Goal: Task Accomplishment & Management: Manage account settings

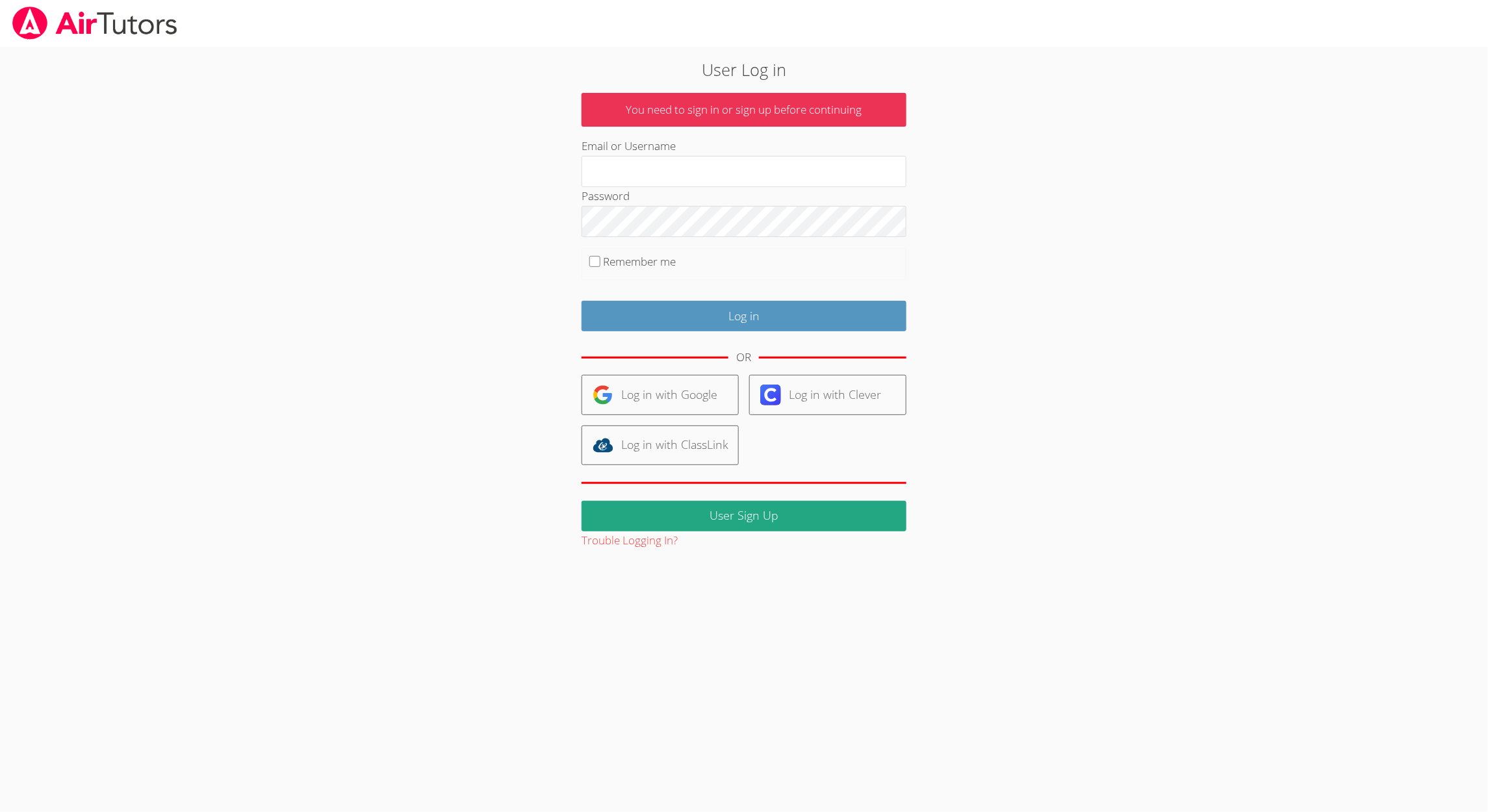
click at [641, 187] on div "Password" at bounding box center [744, 212] width 325 height 50
click at [645, 175] on input "Email or Username" at bounding box center [744, 171] width 325 height 31
click at [656, 171] on input "Email or Username" at bounding box center [744, 171] width 325 height 31
type input "helloteacherlee@outlook.com"
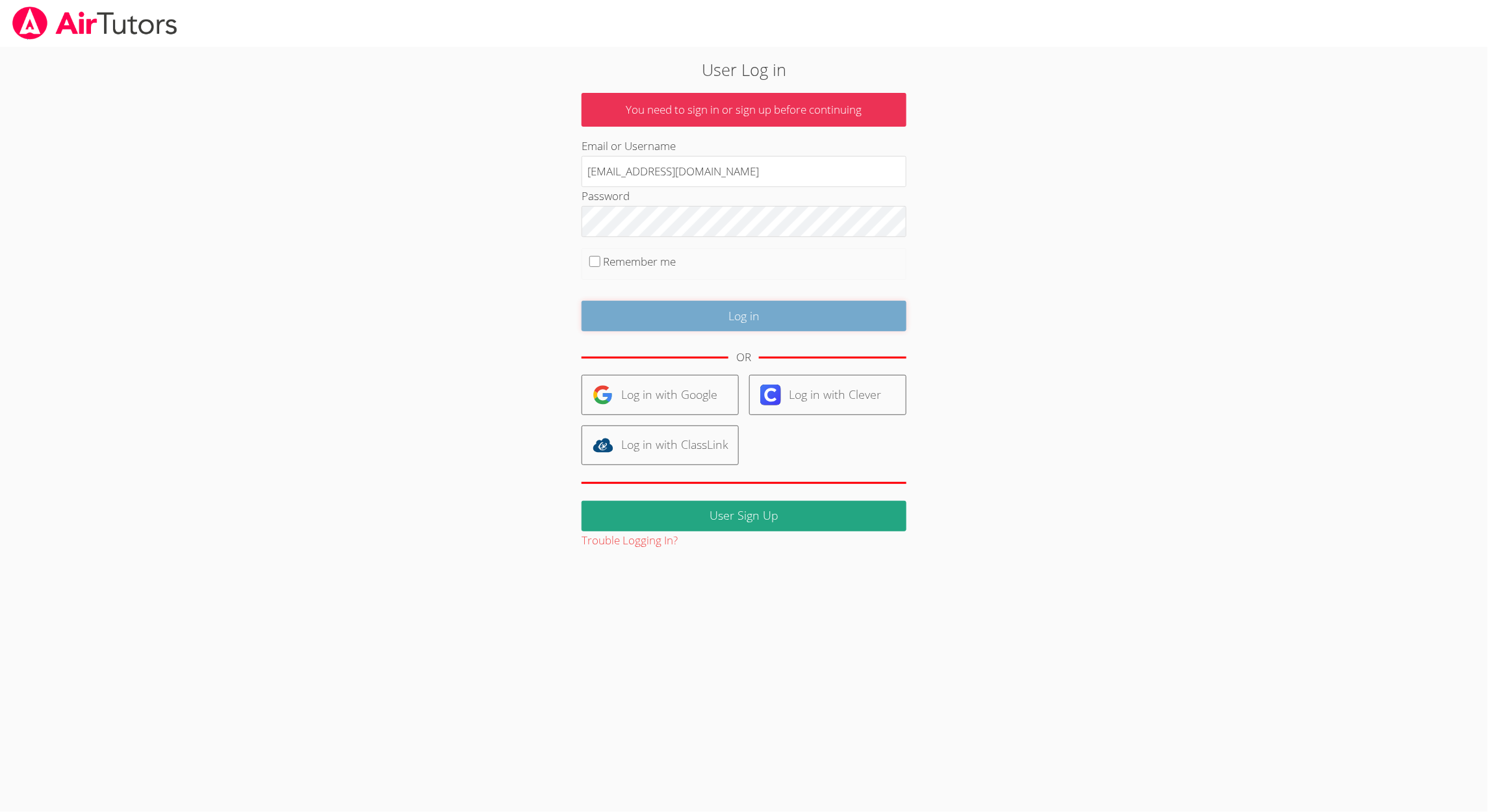
click at [736, 318] on input "Log in" at bounding box center [744, 316] width 325 height 30
